Goal: Task Accomplishment & Management: Use online tool/utility

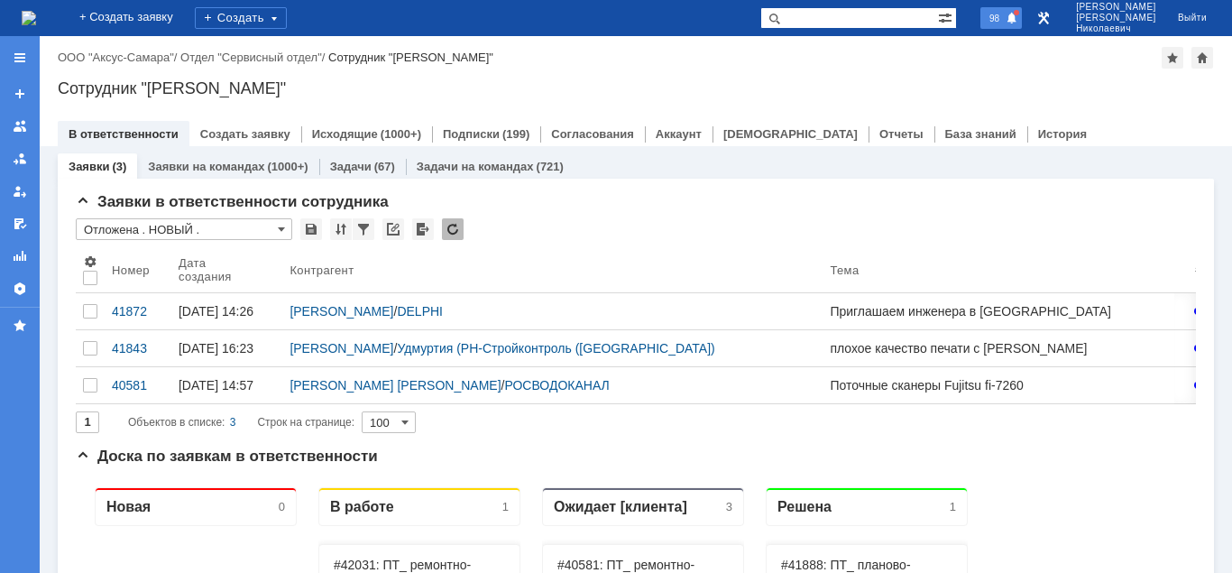
click at [1005, 17] on span "98" at bounding box center [994, 18] width 21 height 13
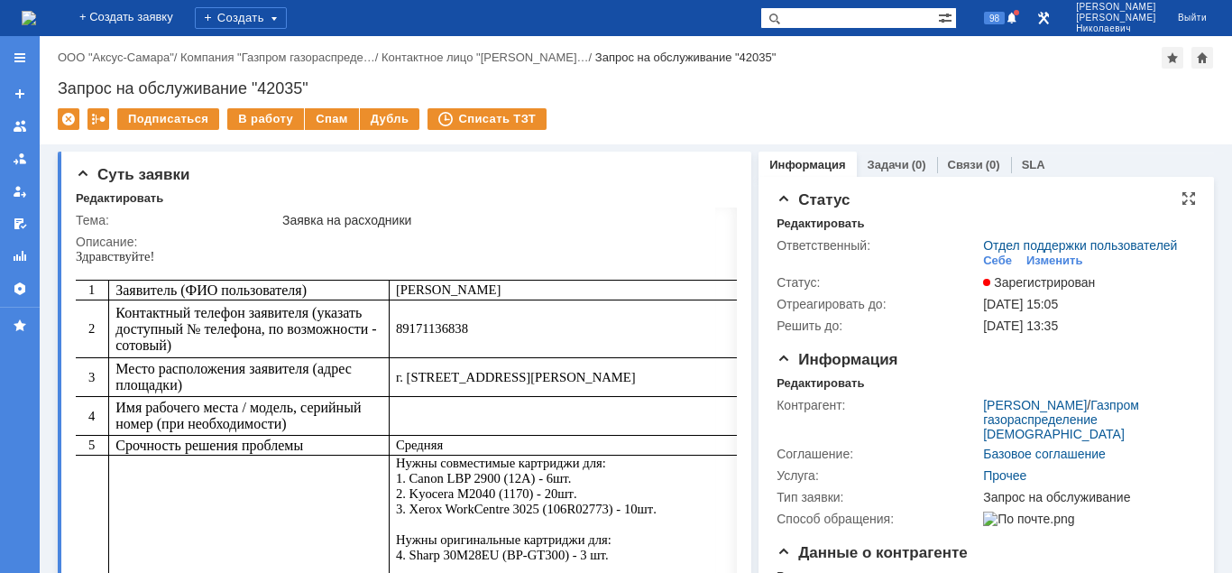
drag, startPoint x: 998, startPoint y: 259, endPoint x: 840, endPoint y: 264, distance: 158.8
click at [997, 259] on div "Себе" at bounding box center [997, 260] width 29 height 14
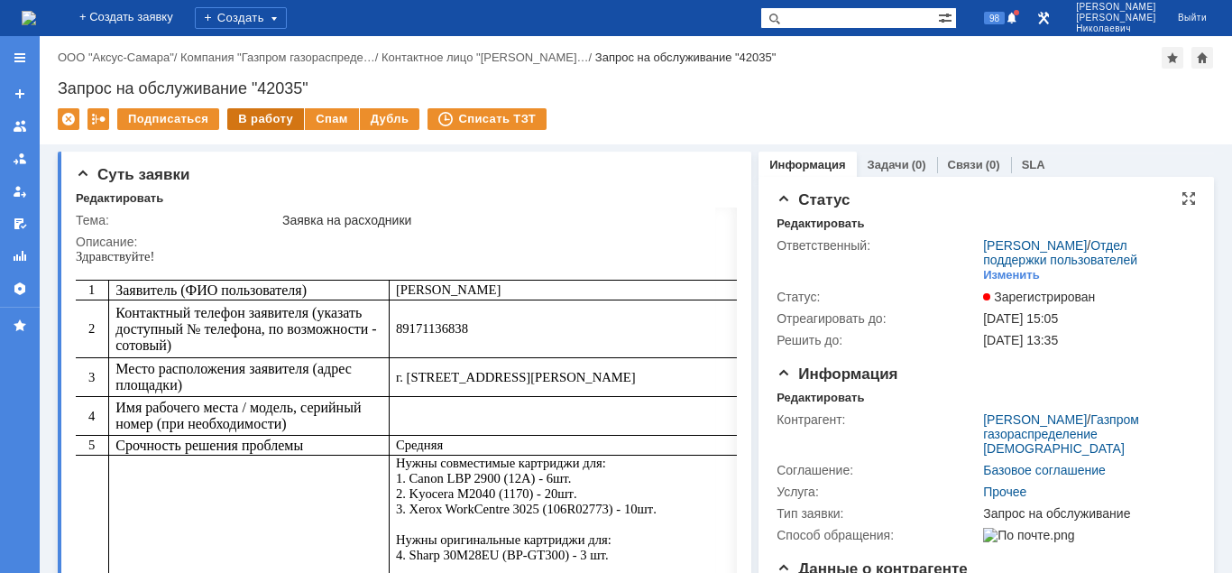
click at [265, 121] on div "В работу" at bounding box center [265, 119] width 77 height 22
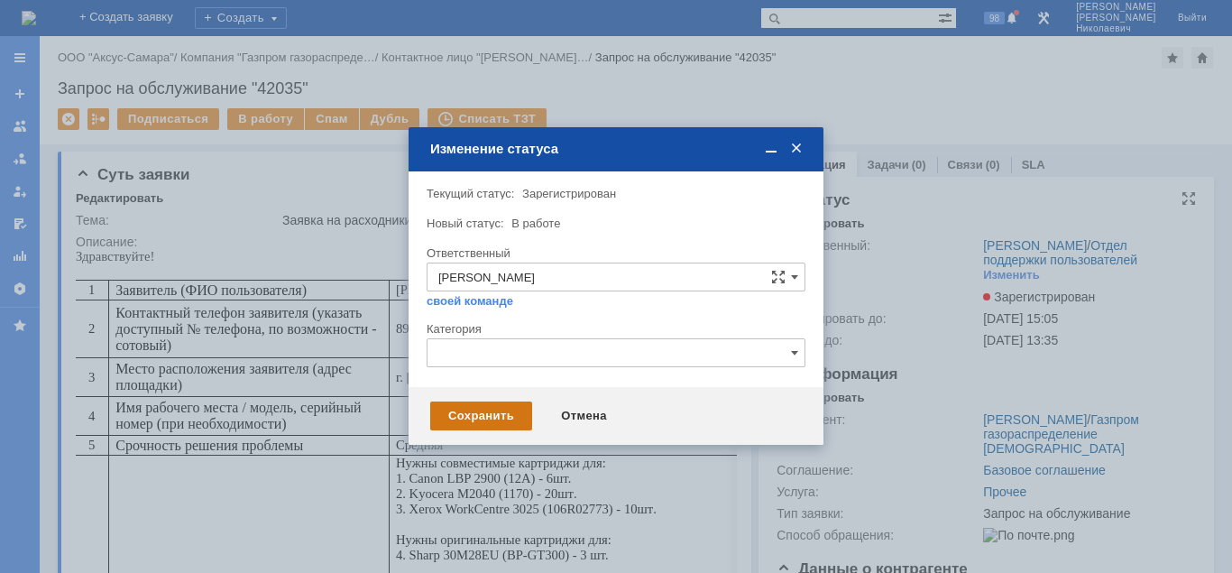
click at [483, 413] on div "Сохранить" at bounding box center [481, 415] width 102 height 29
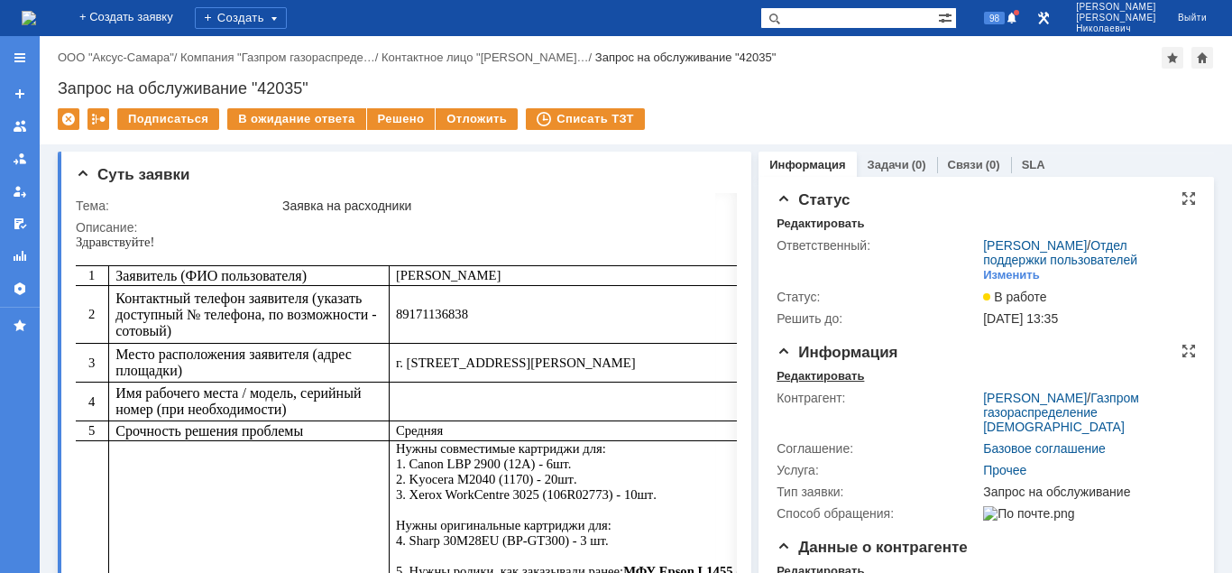
click at [796, 381] on div "Редактировать" at bounding box center [820, 376] width 87 height 14
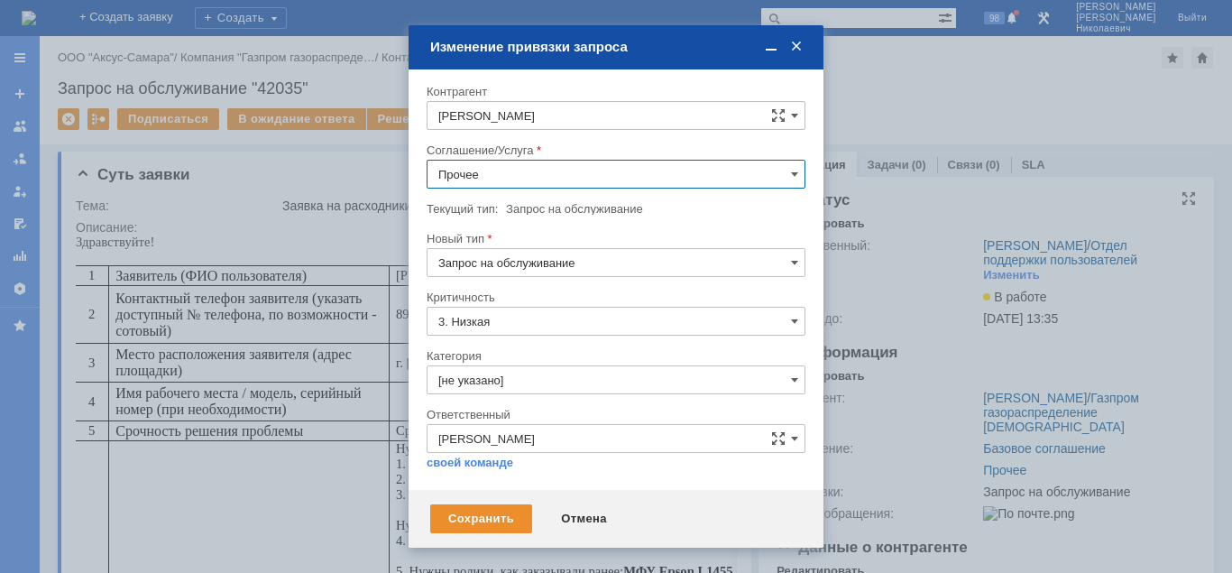
click at [537, 176] on input "Прочее" at bounding box center [616, 174] width 379 height 29
click at [608, 258] on span "ПТ_Замена расходных материалов / ресурсных деталей" at bounding box center [615, 256] width 355 height 14
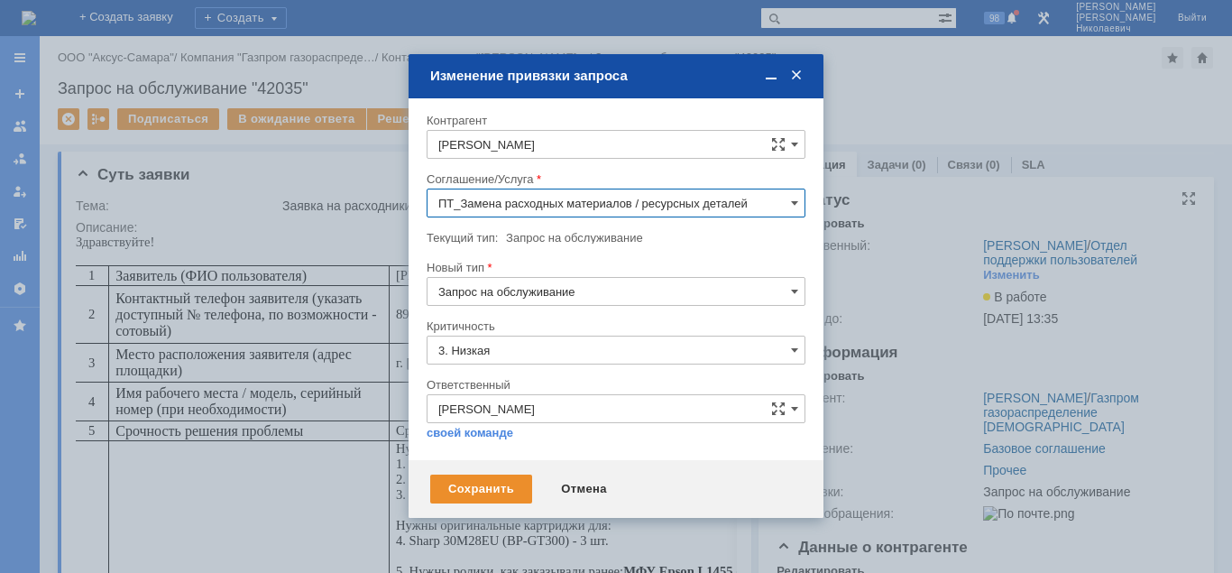
click at [566, 215] on input "ПТ_Замена расходных материалов / ресурсных деталей" at bounding box center [616, 203] width 379 height 29
click at [566, 253] on span "Проектная деятельность" at bounding box center [615, 251] width 355 height 14
type input "Проектная деятельность"
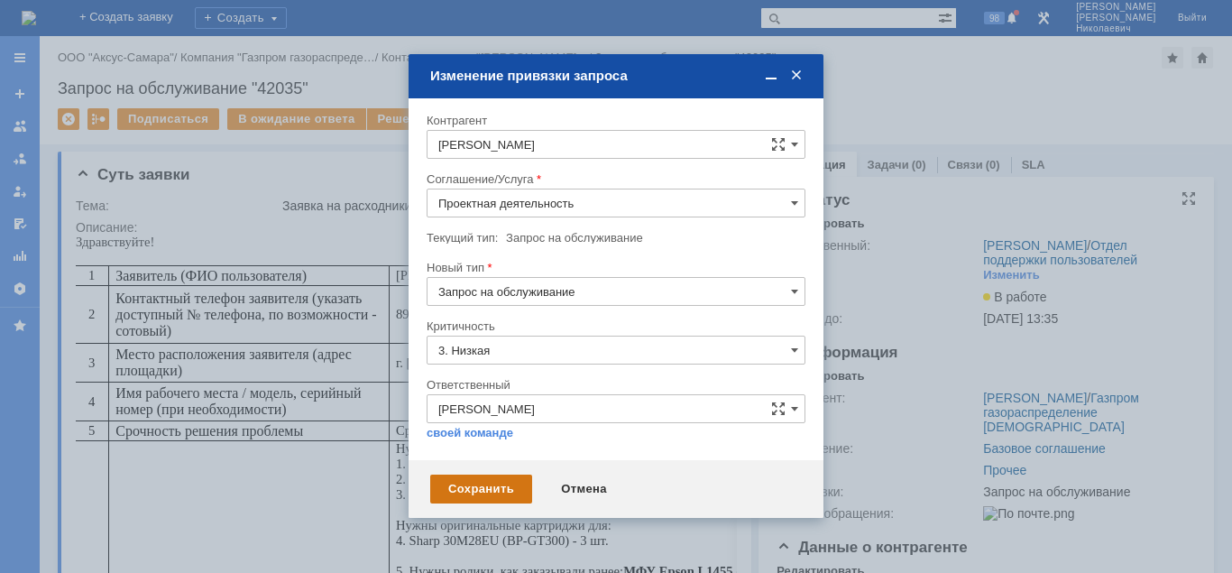
click at [485, 485] on div "Сохранить" at bounding box center [481, 488] width 102 height 29
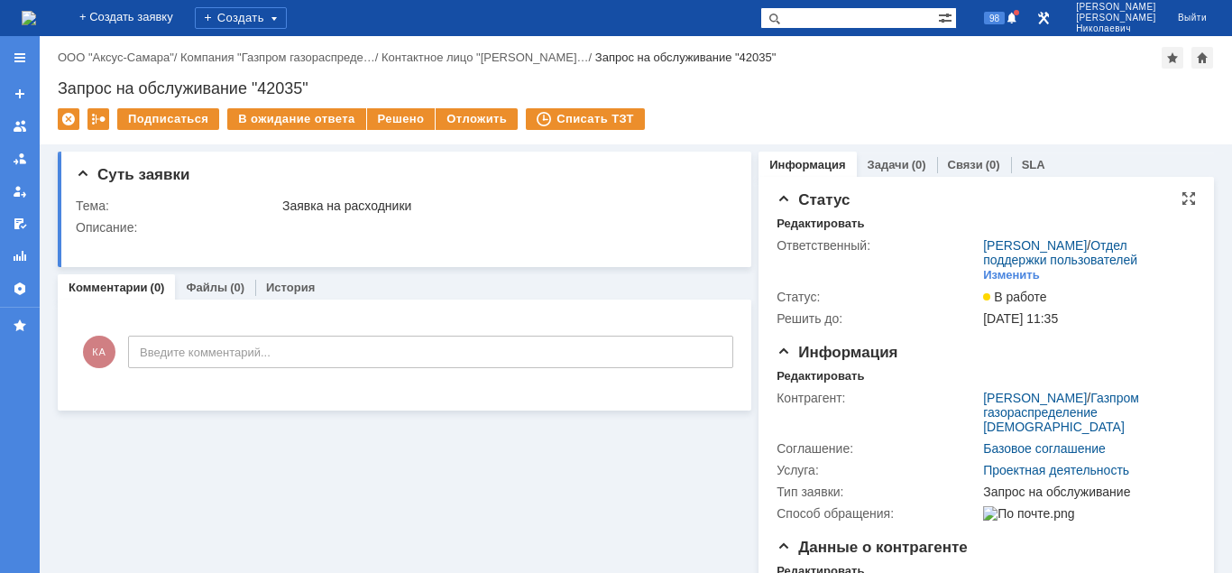
scroll to position [0, 0]
